Goal: Task Accomplishment & Management: Manage account settings

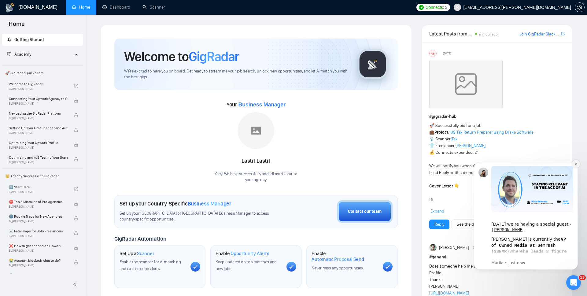
click at [575, 161] on button "Dismiss notification" at bounding box center [576, 164] width 8 height 8
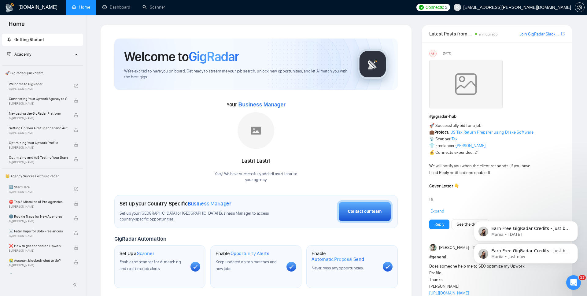
click at [584, 12] on div at bounding box center [579, 7] width 10 height 15
click at [581, 9] on icon "setting" at bounding box center [579, 7] width 5 height 5
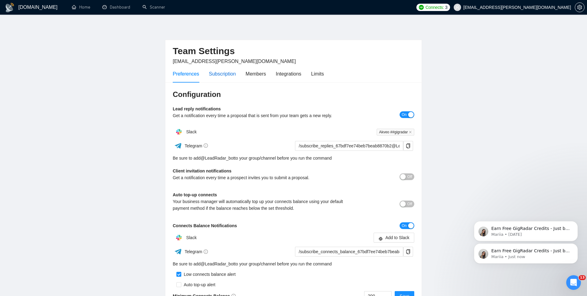
click at [223, 74] on div "Subscription" at bounding box center [222, 74] width 27 height 8
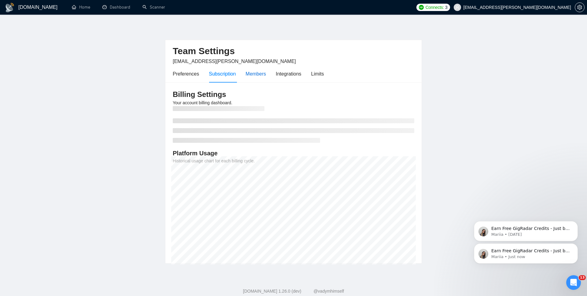
click at [251, 75] on div "Members" at bounding box center [255, 74] width 20 height 8
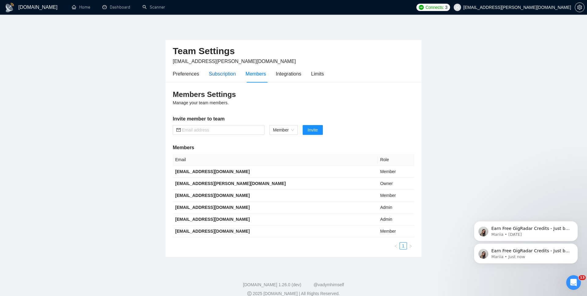
click at [229, 75] on div "Subscription" at bounding box center [222, 74] width 27 height 8
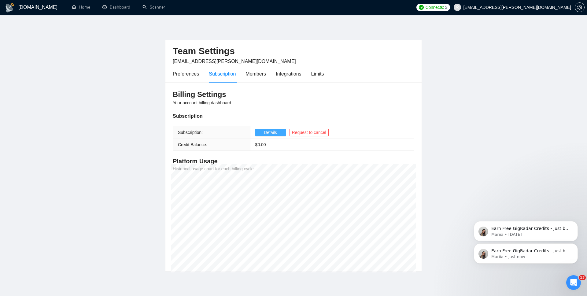
click at [272, 133] on span "Details" at bounding box center [270, 132] width 13 height 7
